Goal: Consume media (video, audio): Consume media (video, audio)

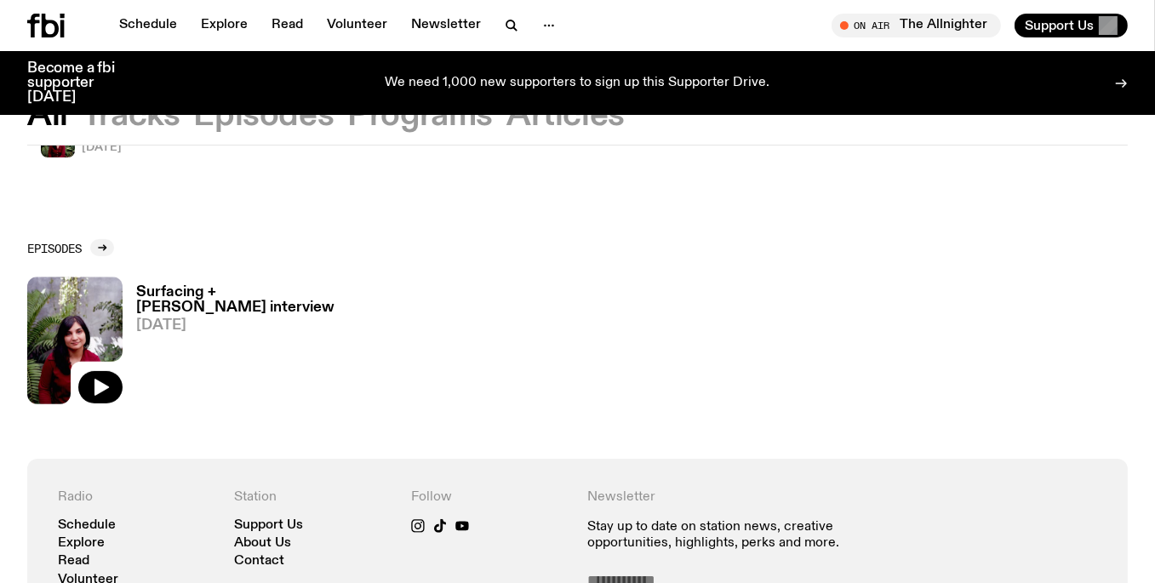
scroll to position [586, 0]
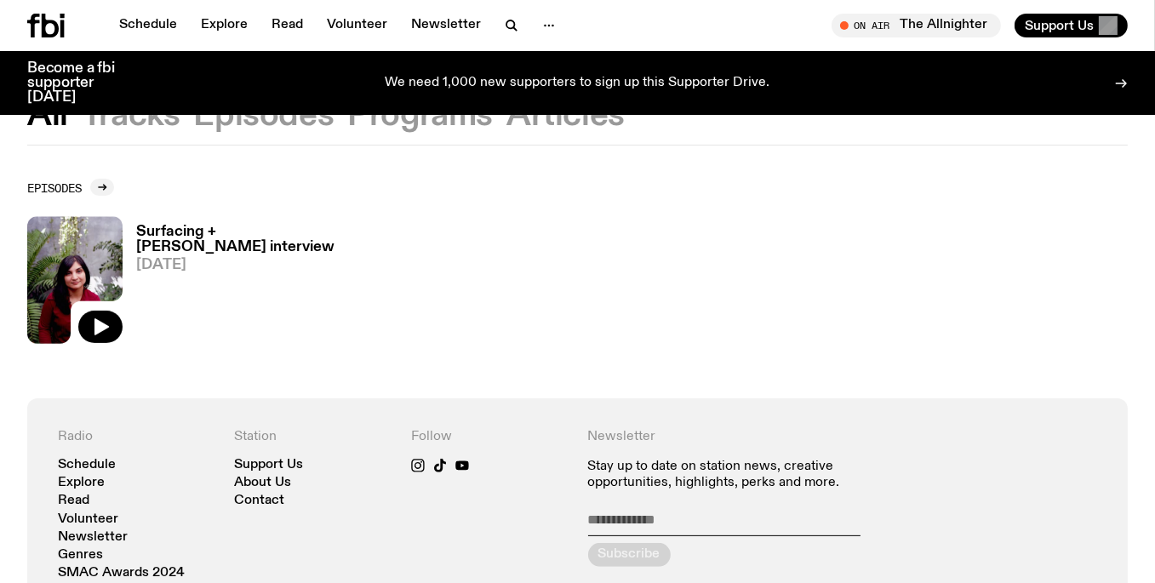
click at [208, 238] on h3 "Surfacing + [PERSON_NAME] interview" at bounding box center [258, 239] width 244 height 29
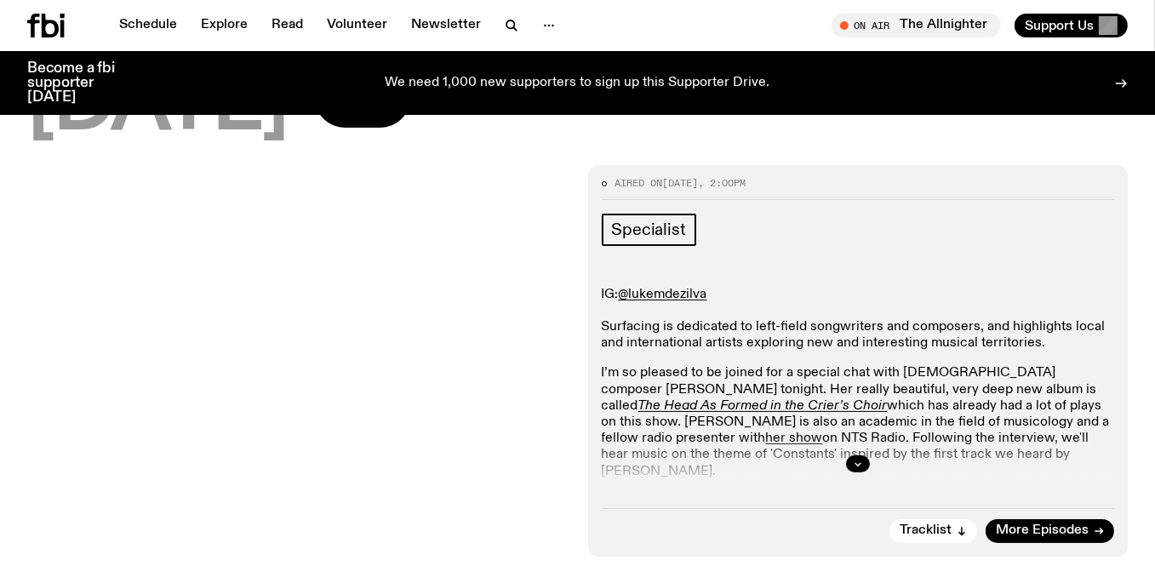
scroll to position [248, 0]
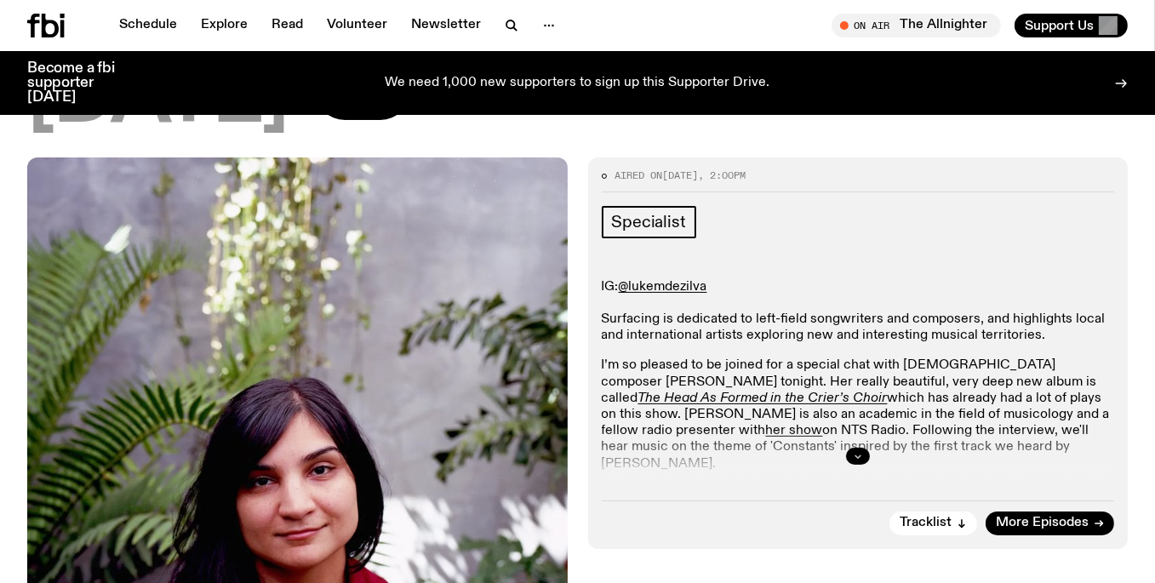
click at [850, 449] on button "button" at bounding box center [858, 456] width 24 height 17
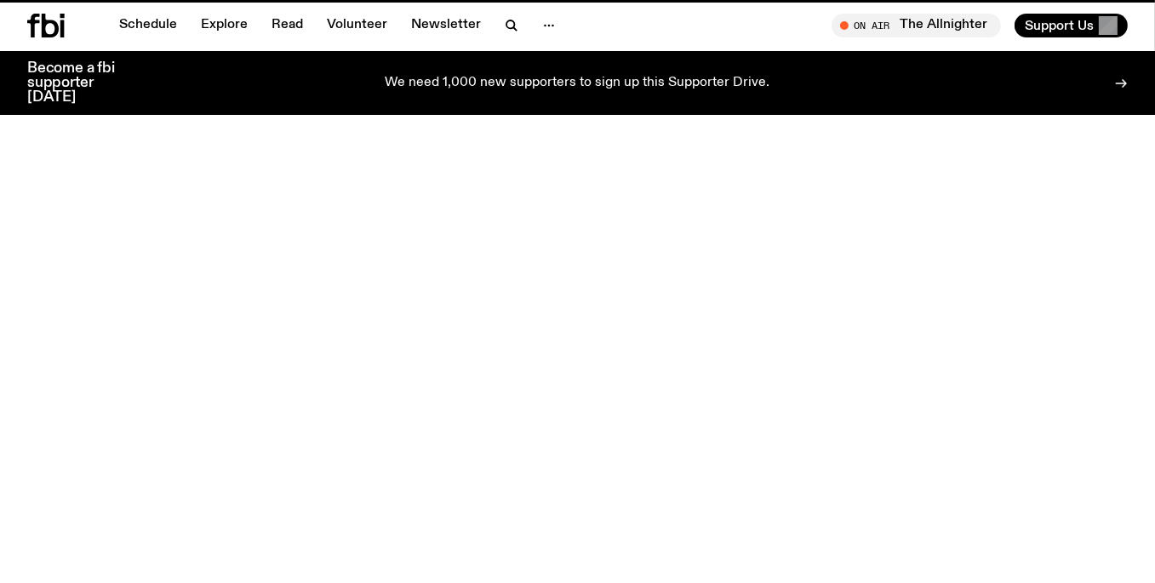
scroll to position [586, 0]
